Goal: Task Accomplishment & Management: Manage account settings

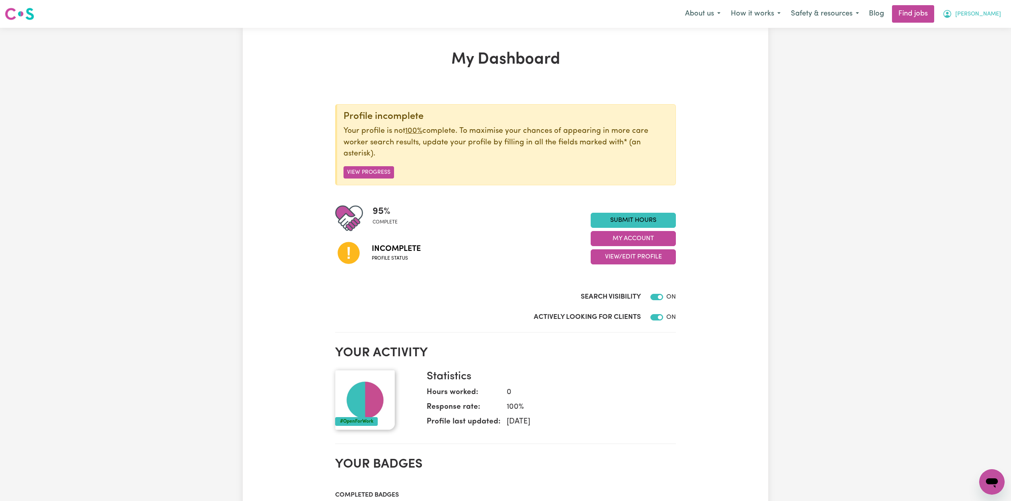
click at [987, 9] on button "[PERSON_NAME]" at bounding box center [971, 14] width 69 height 17
click at [957, 62] on link "Logout" at bounding box center [974, 60] width 63 height 15
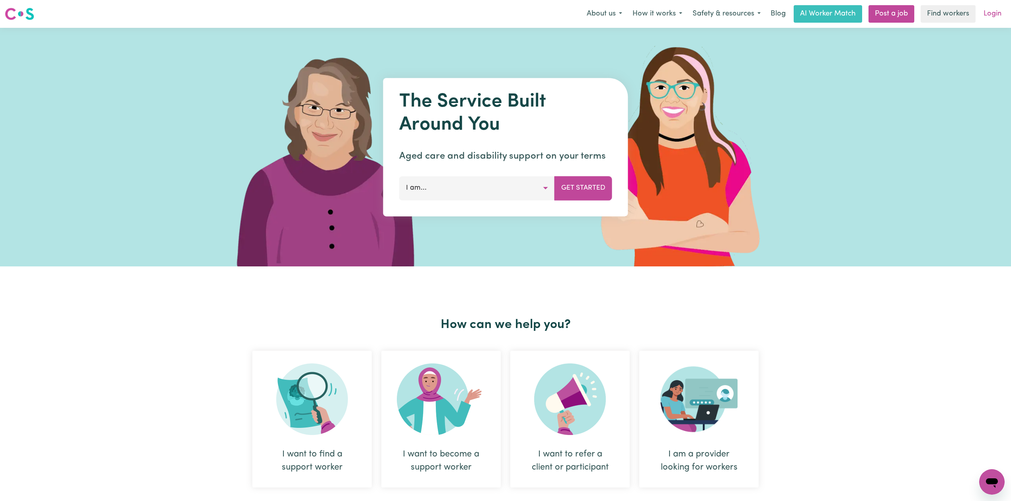
click at [996, 16] on link "Login" at bounding box center [991, 14] width 27 height 18
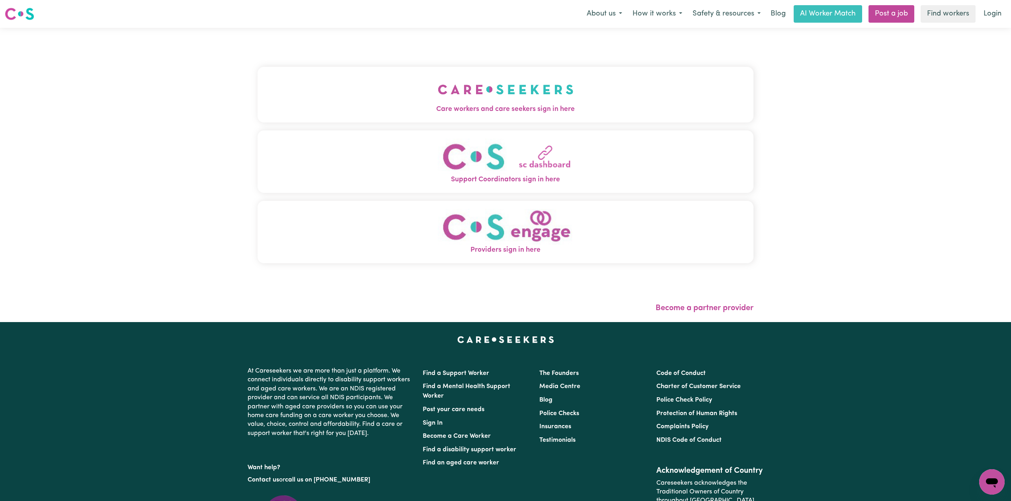
click at [394, 120] on button "Care workers and care seekers sign in here" at bounding box center [505, 95] width 496 height 56
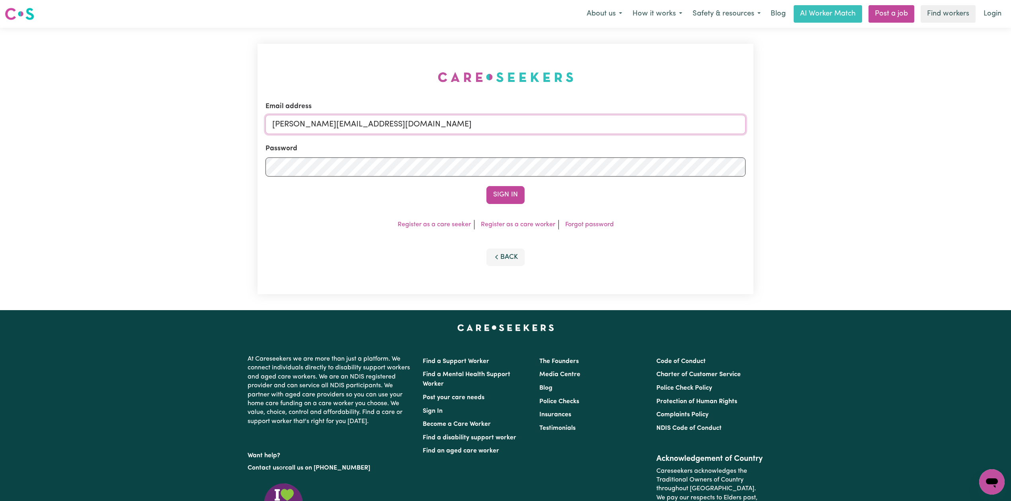
click at [394, 123] on input "[PERSON_NAME][EMAIL_ADDRESS][DOMAIN_NAME]" at bounding box center [505, 124] width 480 height 19
drag, startPoint x: 313, startPoint y: 120, endPoint x: 576, endPoint y: 145, distance: 264.6
click at [576, 145] on form "Email address Superuser~[EMAIL_ADDRESS][DOMAIN_NAME] Password Sign In" at bounding box center [505, 152] width 480 height 103
type input "Superuser~[EMAIL_ADDRESS][DOMAIN_NAME]"
click at [503, 200] on button "Sign In" at bounding box center [505, 195] width 38 height 18
